Goal: Information Seeking & Learning: Check status

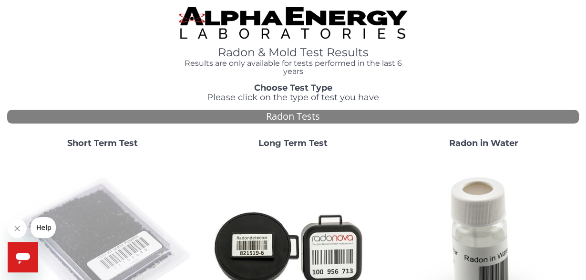
click at [100, 223] on img at bounding box center [102, 247] width 183 height 183
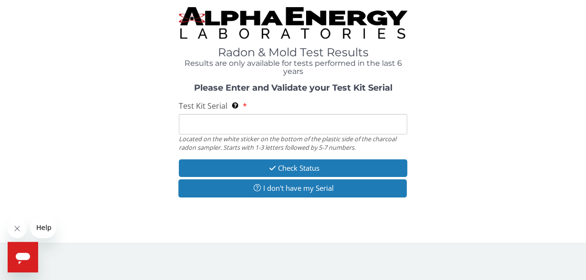
click at [276, 130] on input "Test Kit Serial Located on the white sticker on the bottom of the plastic side …" at bounding box center [293, 124] width 229 height 21
paste input "RA220736"
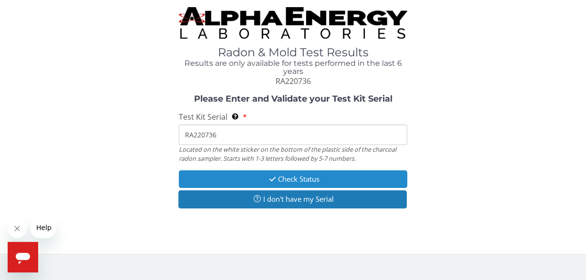
type input "RA220736"
click at [294, 181] on button "Check Status" at bounding box center [293, 179] width 229 height 18
